Goal: Use online tool/utility: Utilize a website feature to perform a specific function

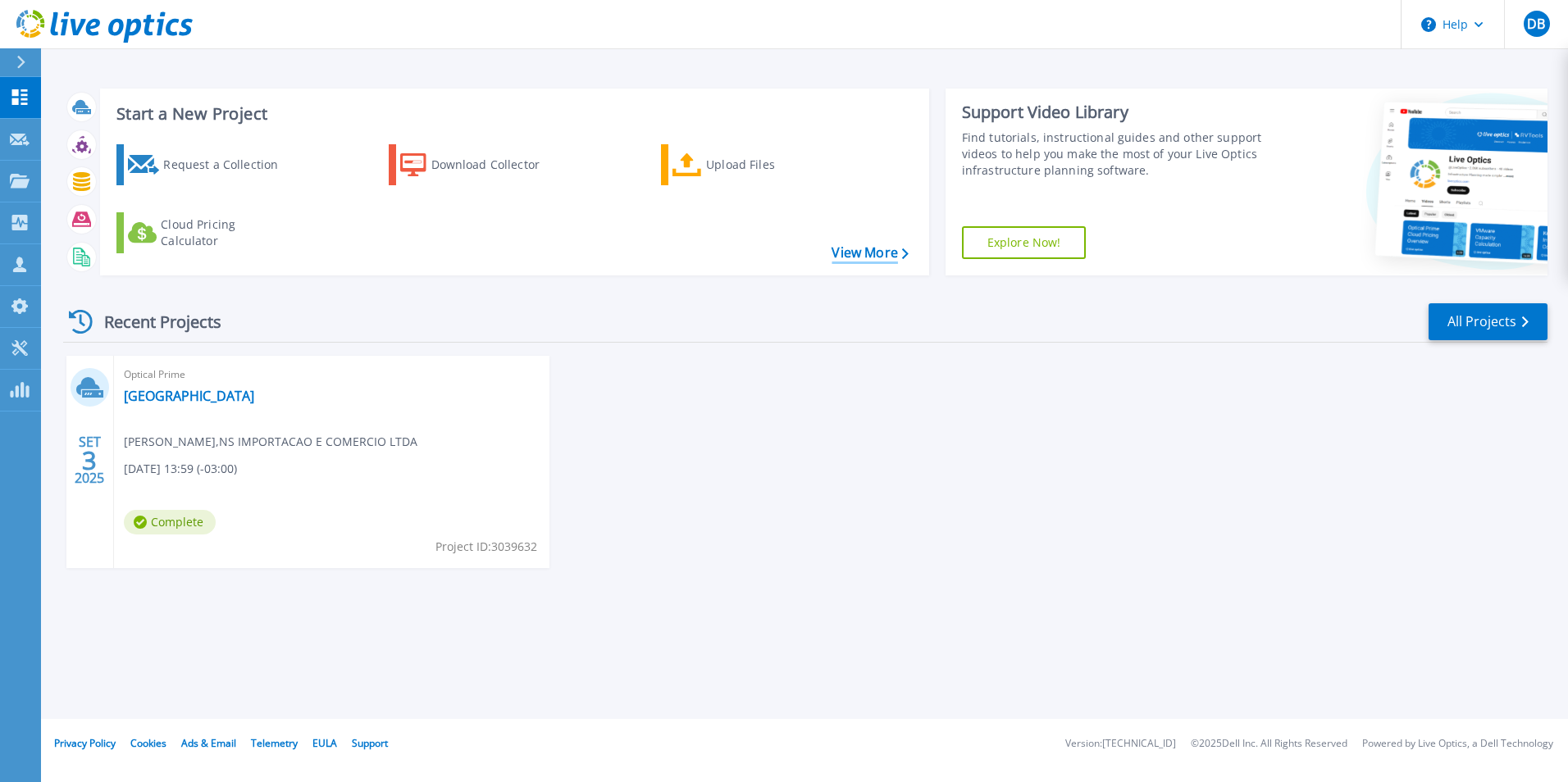
click at [863, 258] on link "View More" at bounding box center [869, 253] width 77 height 16
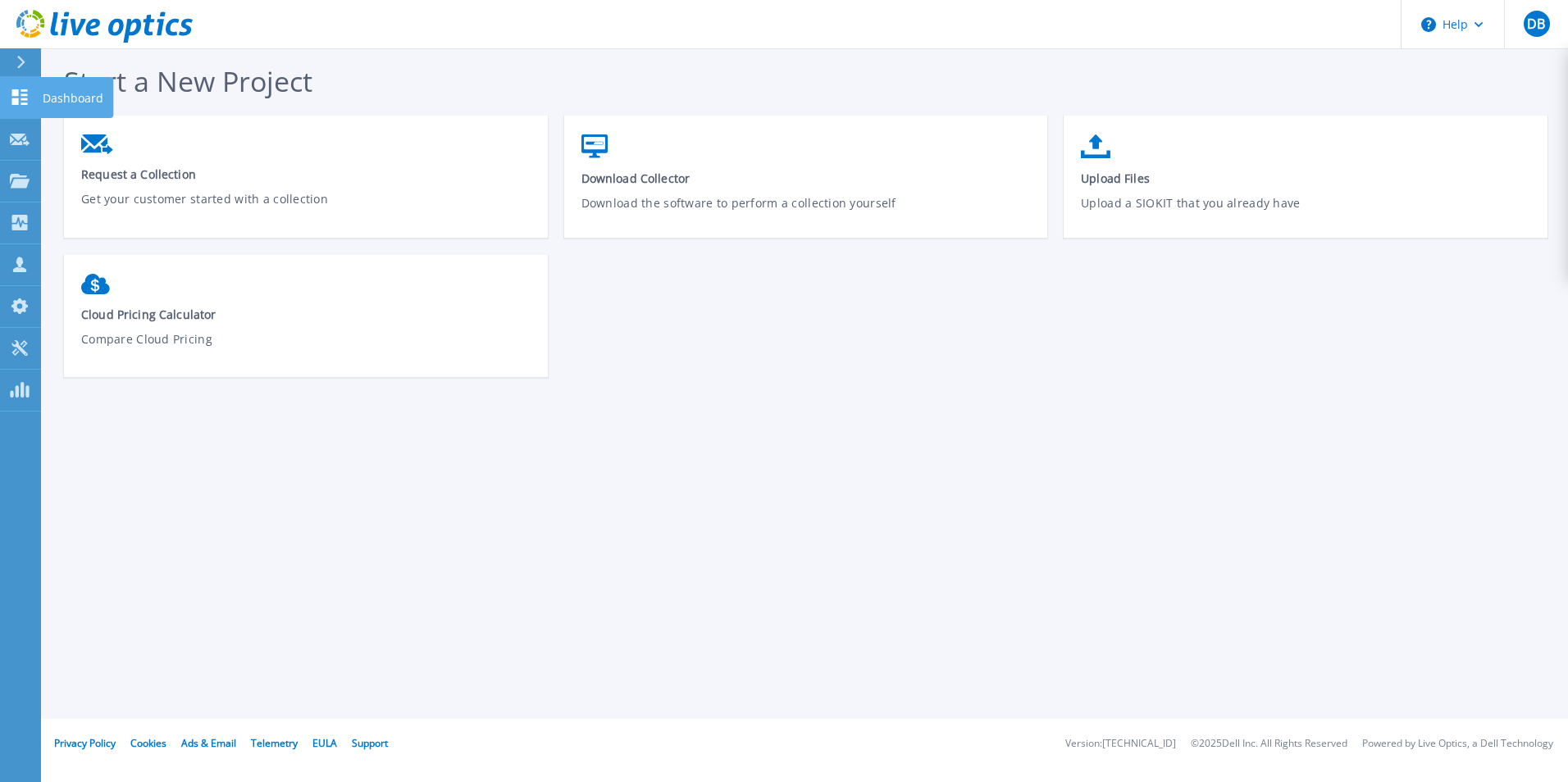
click at [22, 95] on icon at bounding box center [20, 97] width 16 height 16
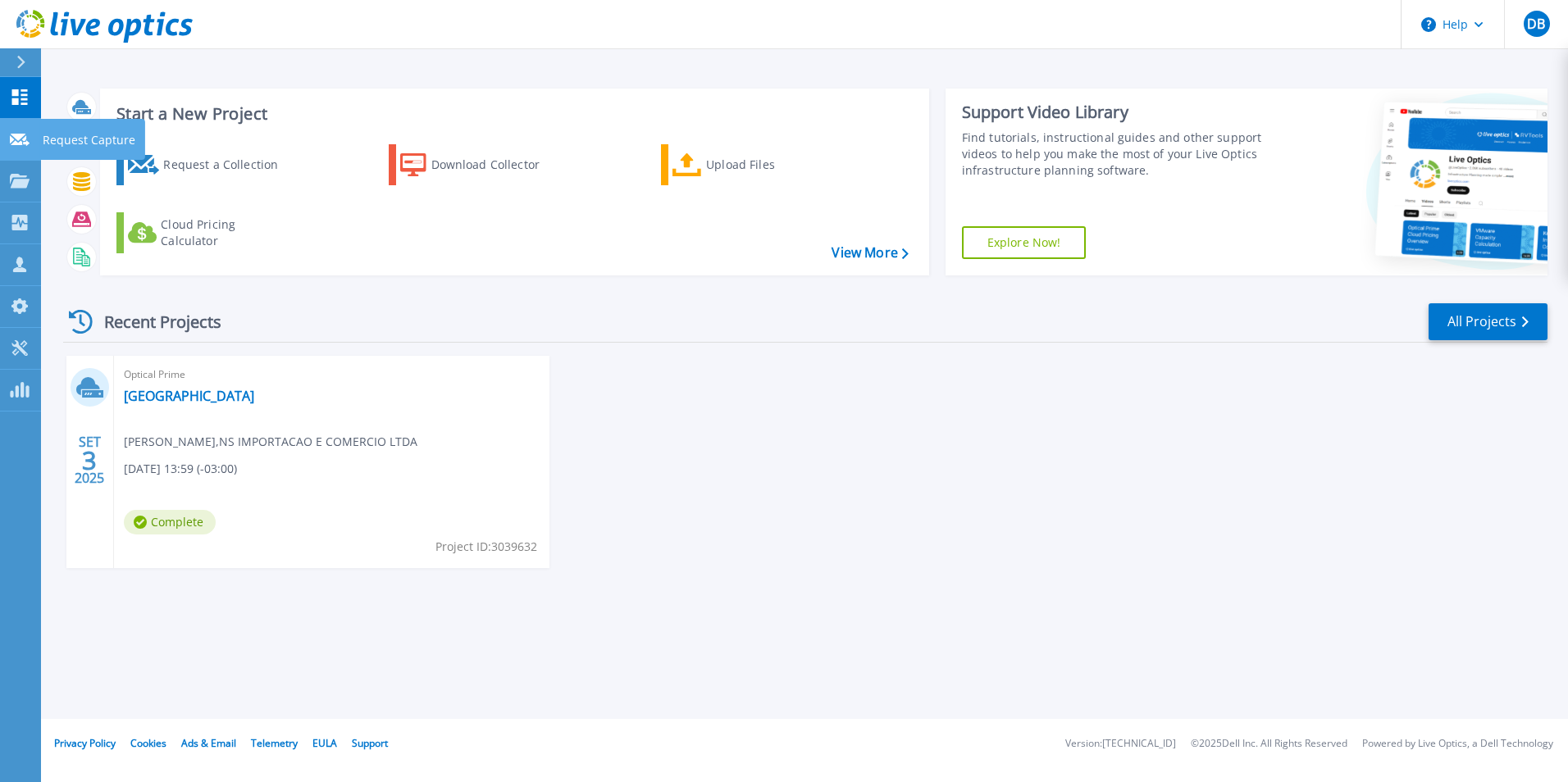
click at [22, 147] on link "Request Capture Request Capture" at bounding box center [20, 139] width 41 height 42
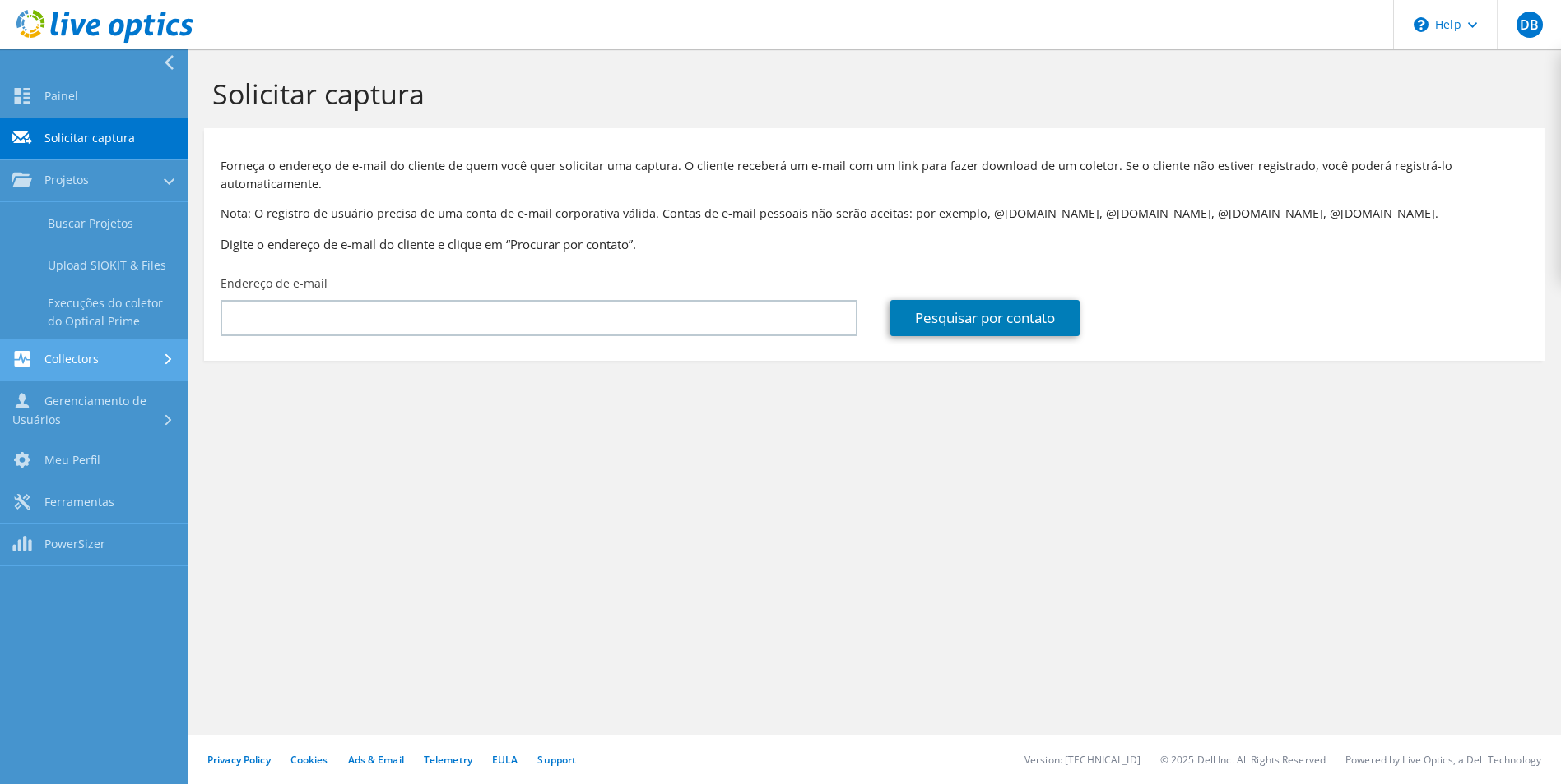
click at [78, 360] on link "Collectors" at bounding box center [94, 360] width 187 height 42
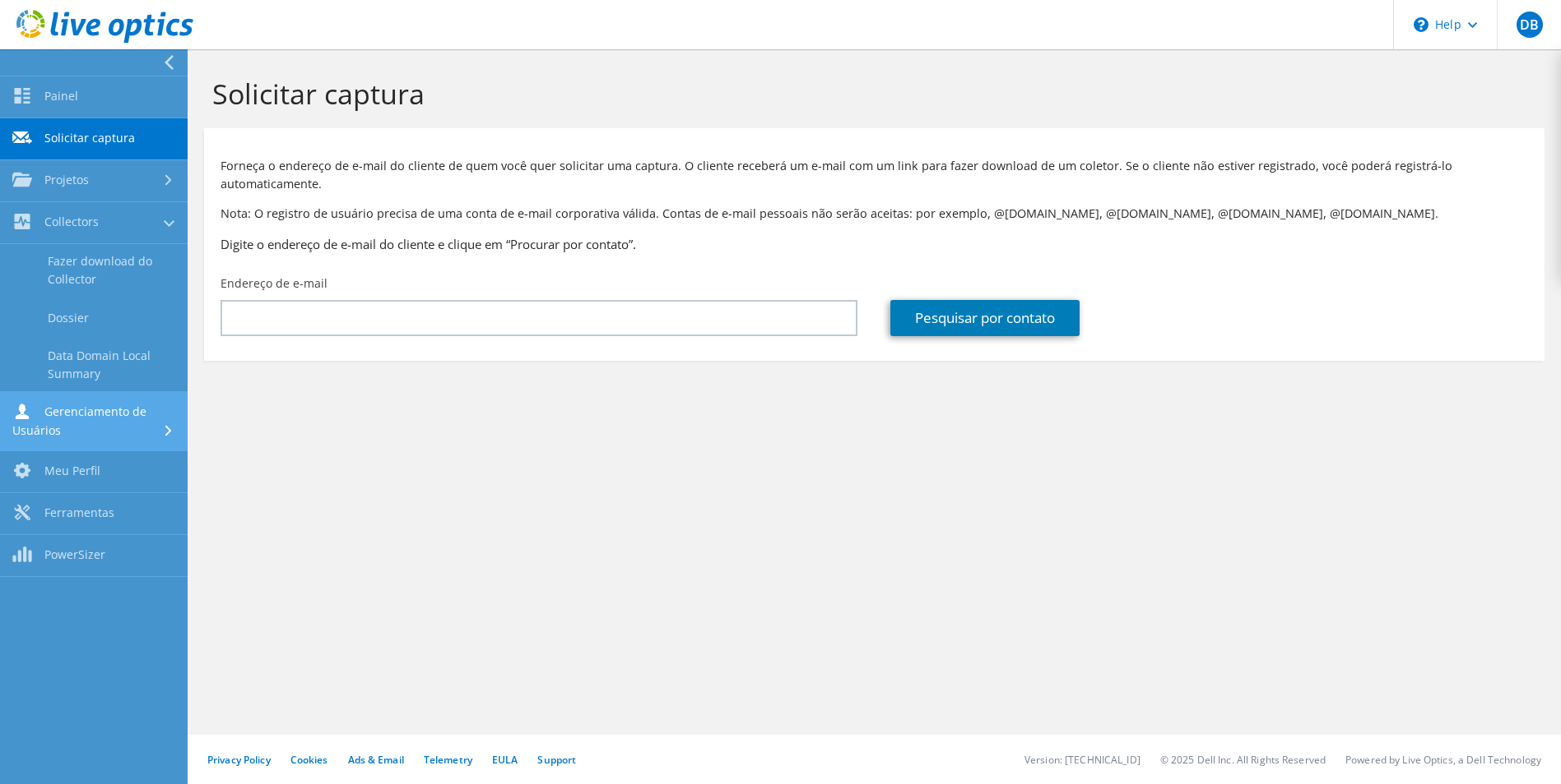
click at [68, 424] on link "Gerenciamento de Usuários" at bounding box center [94, 422] width 187 height 59
click at [69, 411] on link "Meu Perfil" at bounding box center [94, 409] width 187 height 42
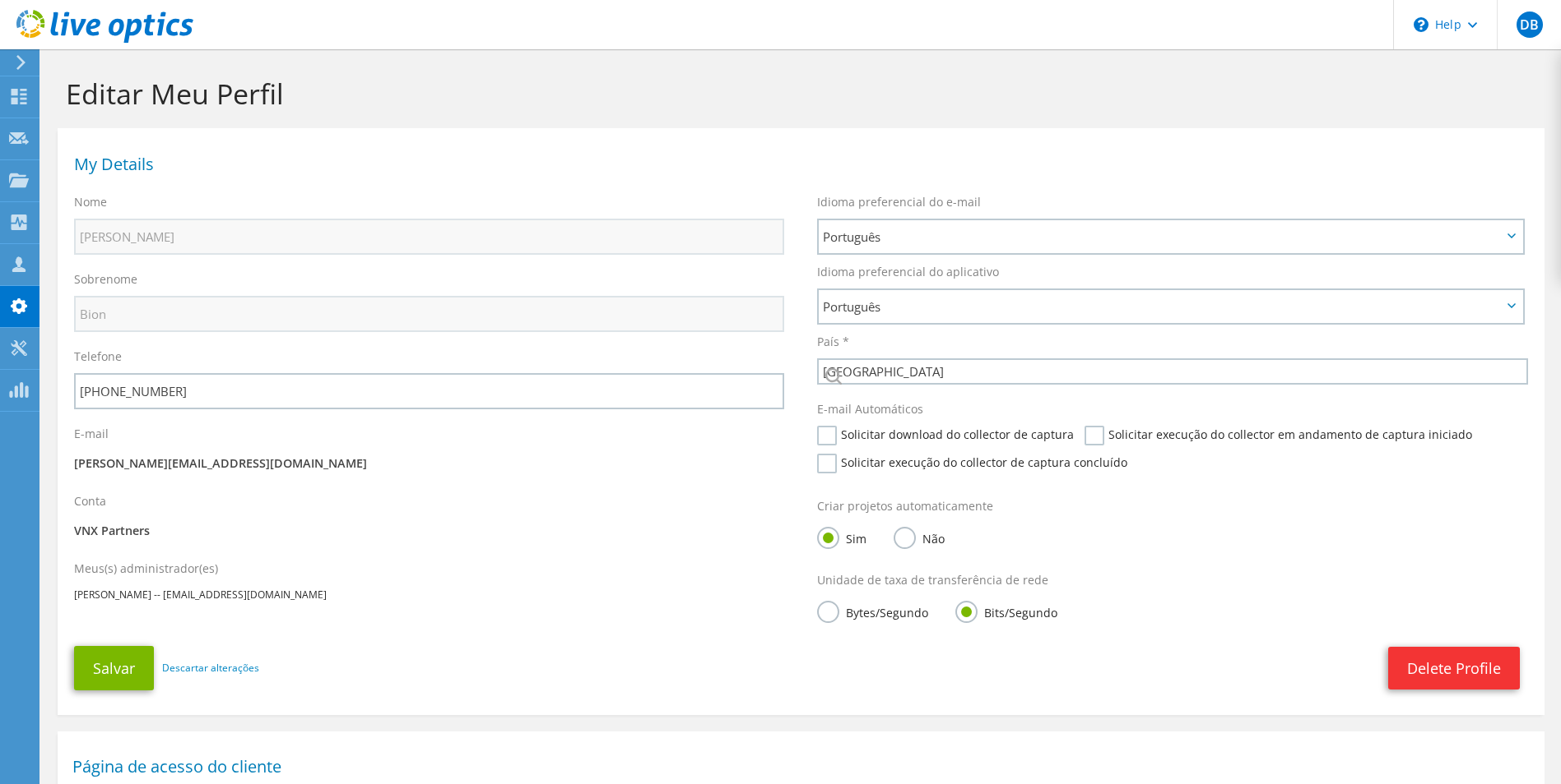
select select "30"
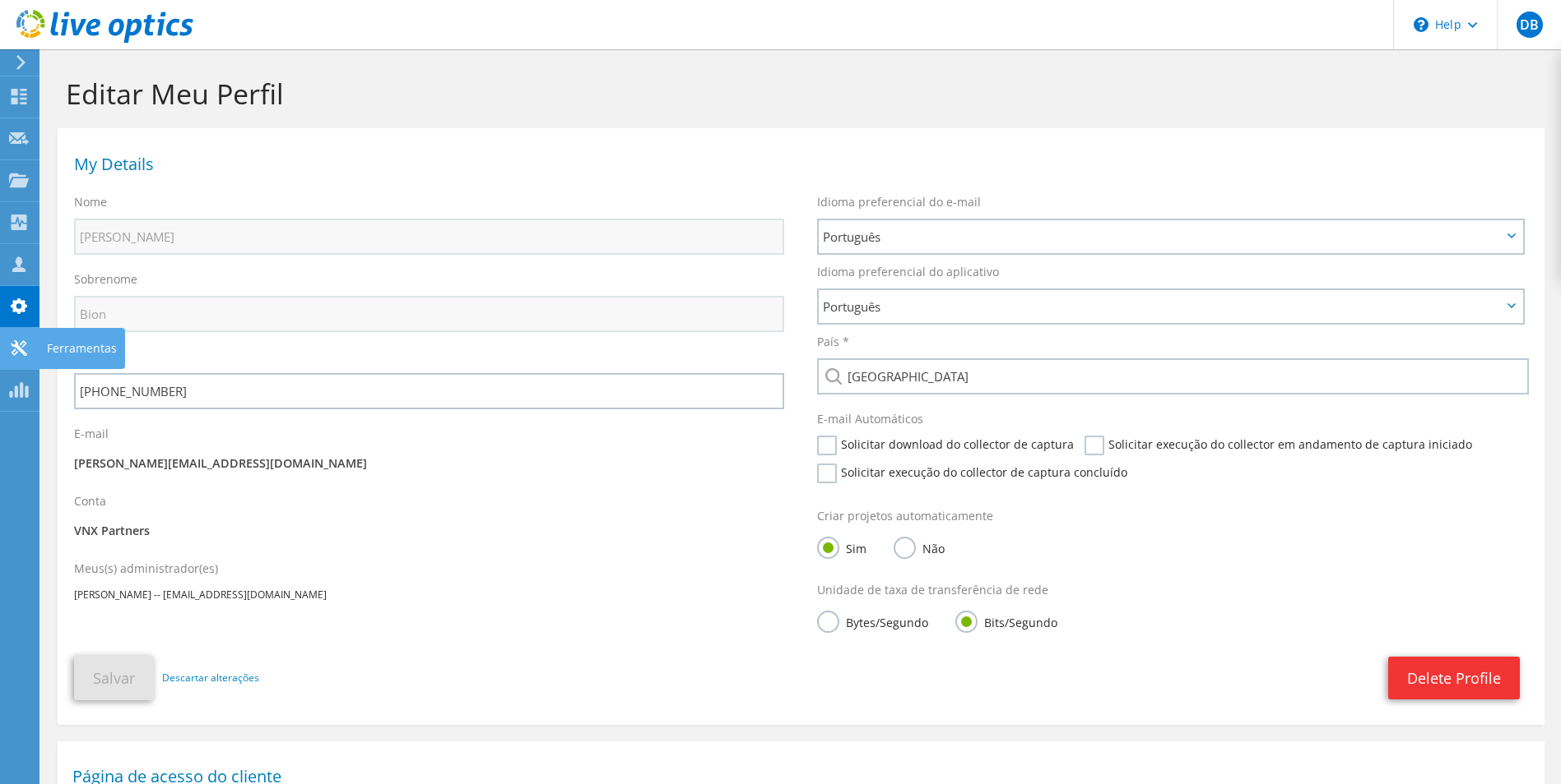
click at [20, 352] on icon at bounding box center [19, 349] width 19 height 16
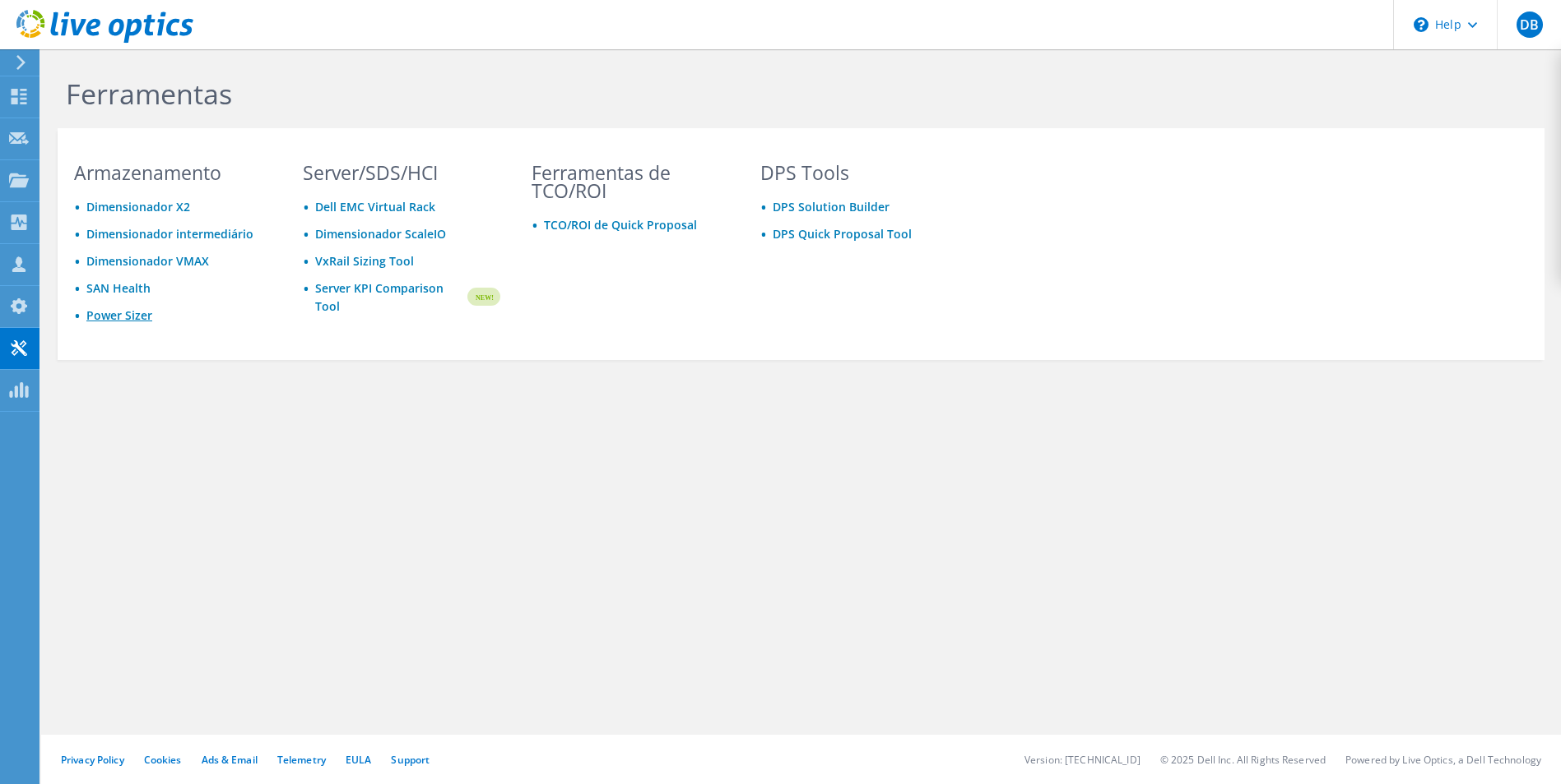
click at [127, 317] on link "Power Sizer" at bounding box center [120, 316] width 66 height 16
click at [258, 415] on div "Ferramentas Armazenamento Dimensionador X2 Dimensionador intermediário Dimensio…" at bounding box center [800, 254] width 1519 height 409
click at [146, 236] on link "Dimensionador intermediário" at bounding box center [170, 234] width 167 height 16
click at [121, 286] on link "SAN Health" at bounding box center [119, 288] width 64 height 16
click at [133, 208] on link "Dimensionador X2" at bounding box center [138, 206] width 103 height 16
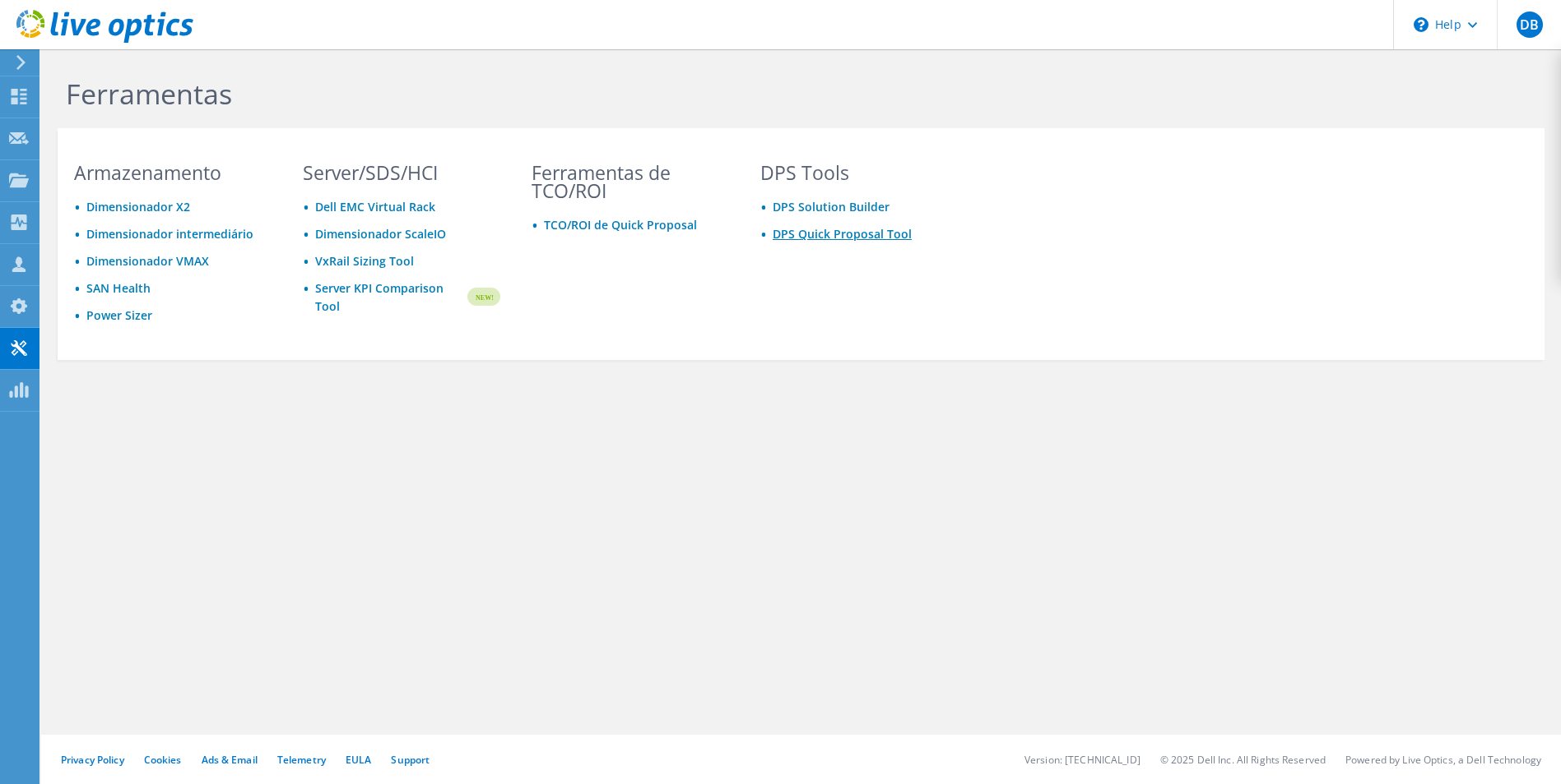
click at [857, 233] on link "DPS Quick Proposal Tool" at bounding box center [842, 234] width 139 height 16
click at [868, 211] on link "DPS Solution Builder" at bounding box center [831, 206] width 117 height 16
click at [11, 388] on icon at bounding box center [19, 391] width 19 height 16
